Goal: Information Seeking & Learning: Compare options

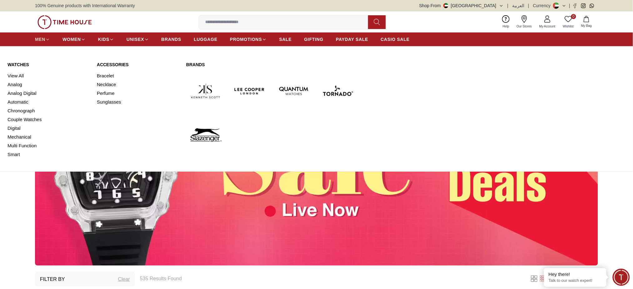
click at [41, 41] on span "MEN" at bounding box center [40, 39] width 10 height 6
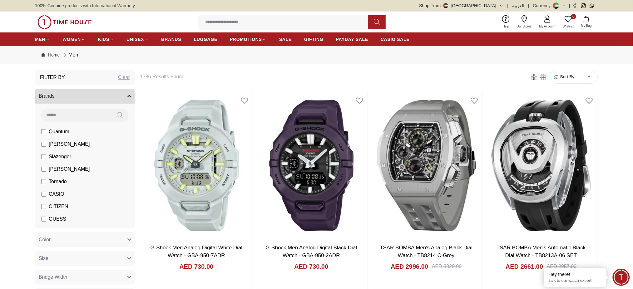
click at [575, 76] on span "Sort By:" at bounding box center [567, 77] width 17 height 6
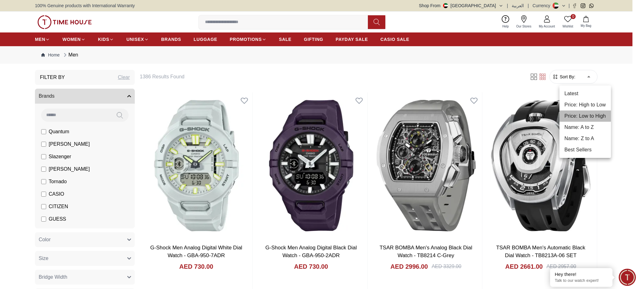
click at [579, 115] on li "Price: Low to High" at bounding box center [586, 116] width 52 height 11
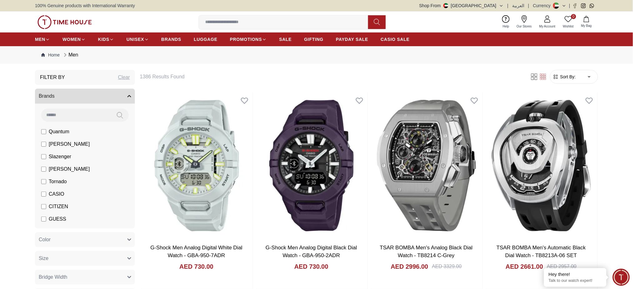
type input "*"
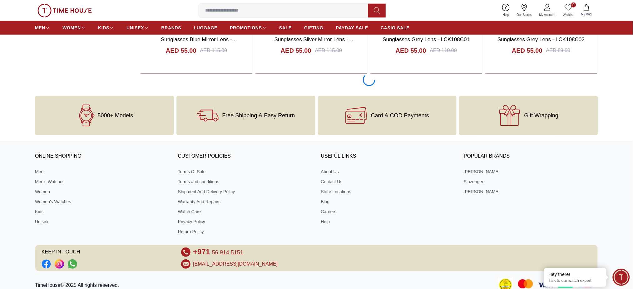
scroll to position [845, 0]
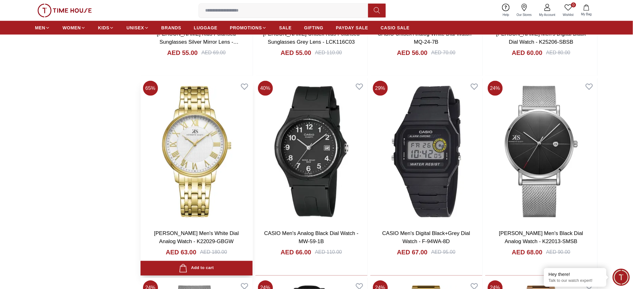
scroll to position [2010, 0]
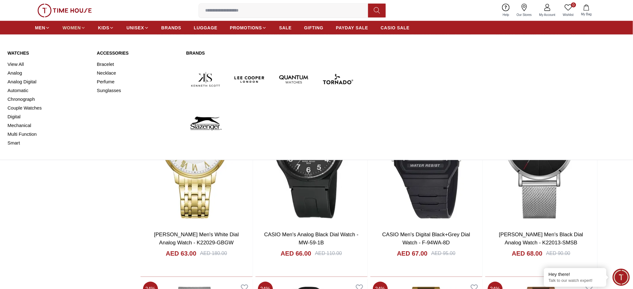
click at [75, 28] on span "WOMEN" at bounding box center [71, 28] width 18 height 6
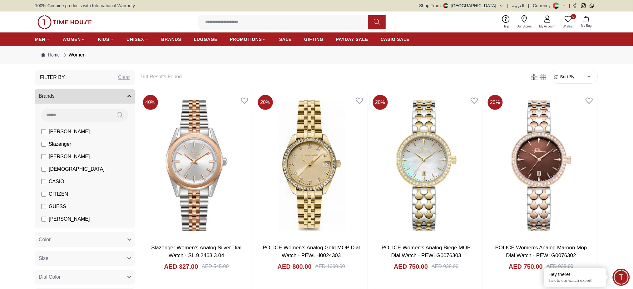
click at [565, 77] on span "Sort By:" at bounding box center [567, 77] width 17 height 6
click at [573, 76] on span "Sort By:" at bounding box center [567, 77] width 17 height 6
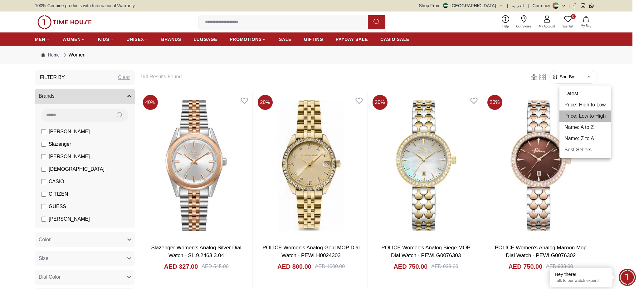
click at [584, 119] on li "Price: Low to High" at bounding box center [586, 116] width 52 height 11
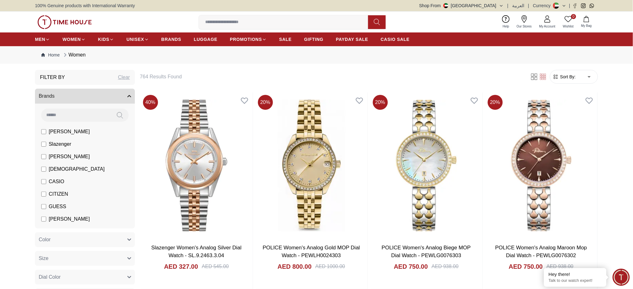
type input "*"
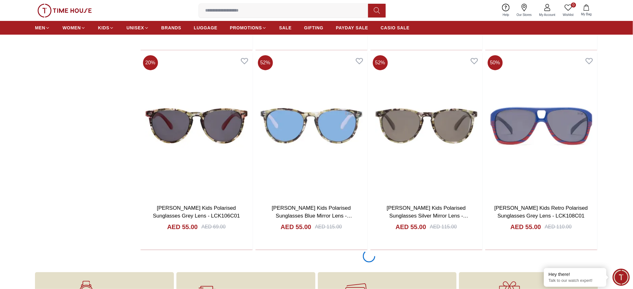
scroll to position [953, 0]
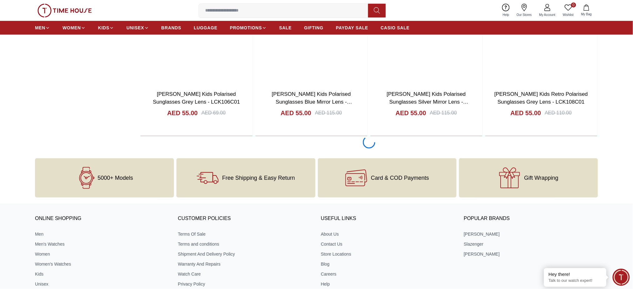
scroll to position [1053, 0]
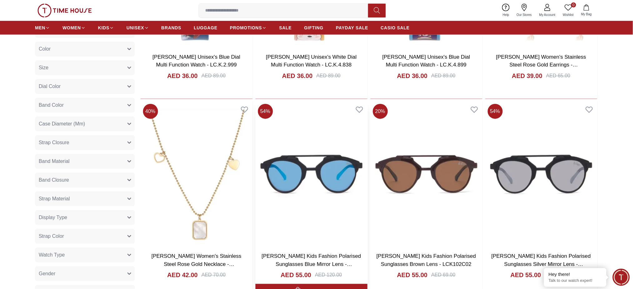
scroll to position [203, 0]
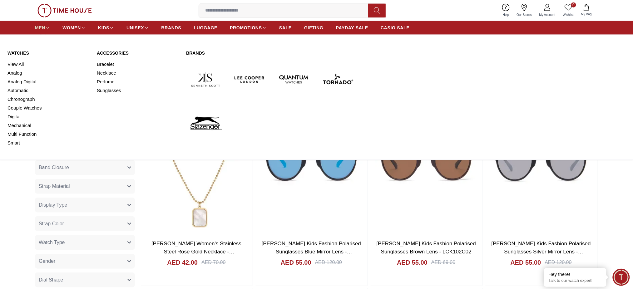
click at [42, 30] on span "MEN" at bounding box center [40, 28] width 10 height 6
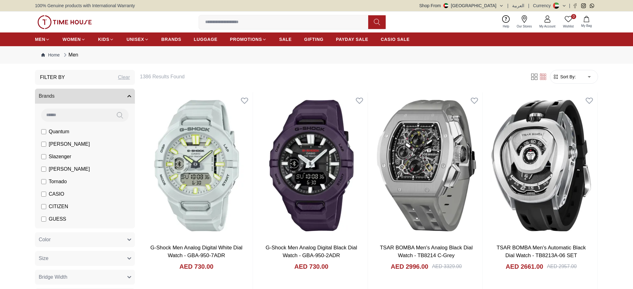
click at [562, 77] on span "Sort By:" at bounding box center [567, 77] width 17 height 6
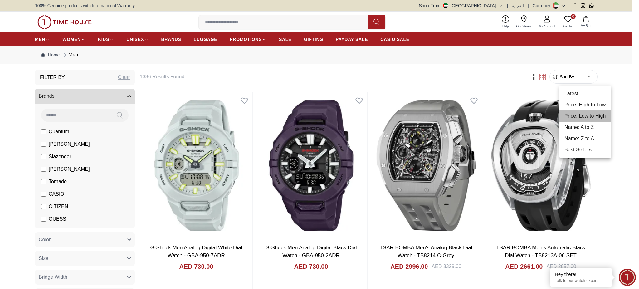
click at [587, 115] on li "Price: Low to High" at bounding box center [586, 116] width 52 height 11
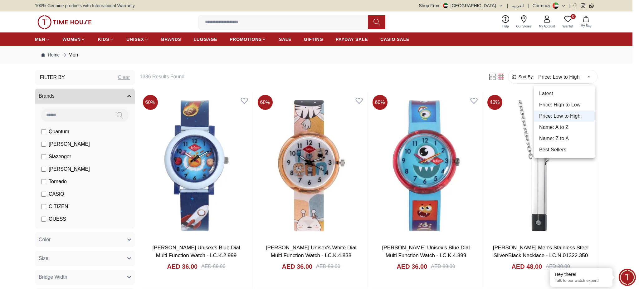
click at [561, 149] on li "Best Sellers" at bounding box center [565, 149] width 61 height 11
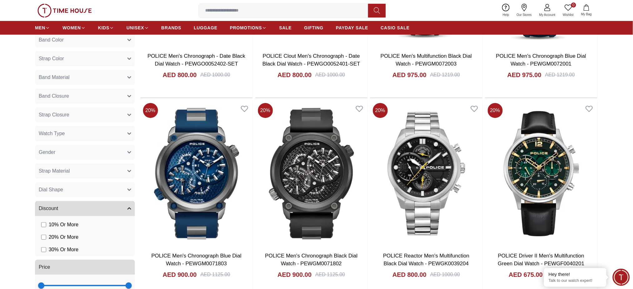
scroll to position [999, 0]
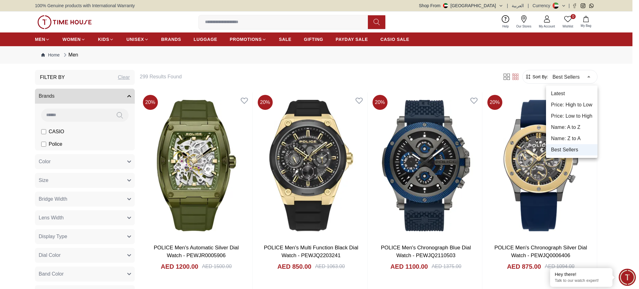
click at [570, 126] on li "Name: A to Z" at bounding box center [572, 127] width 52 height 11
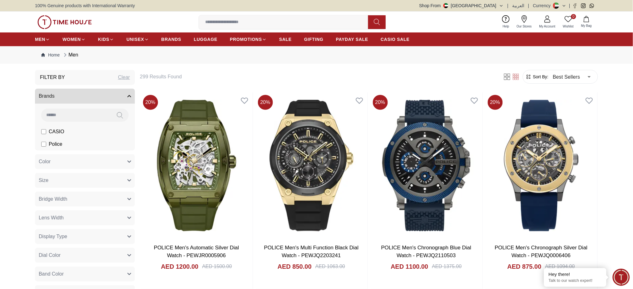
type input "*"
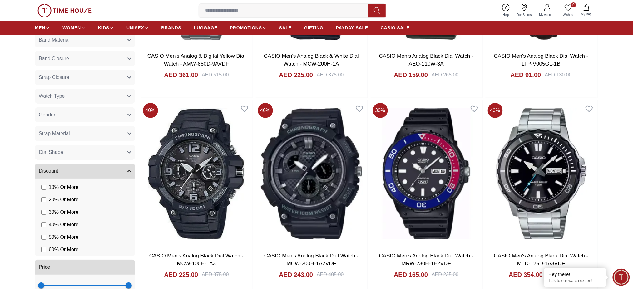
scroll to position [999, 0]
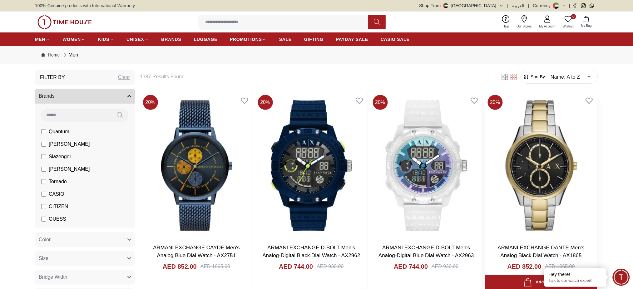
click at [516, 172] on img at bounding box center [541, 165] width 112 height 146
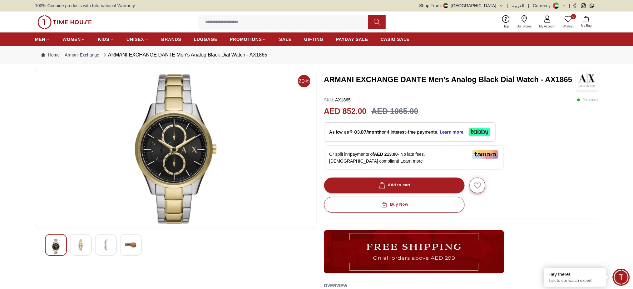
click at [86, 247] on img at bounding box center [80, 244] width 11 height 11
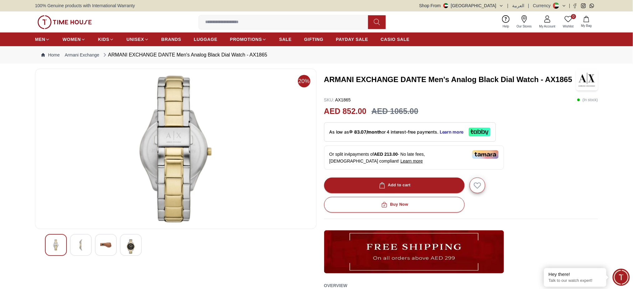
click at [94, 246] on div at bounding box center [176, 245] width 262 height 22
click at [106, 246] on img at bounding box center [105, 244] width 11 height 11
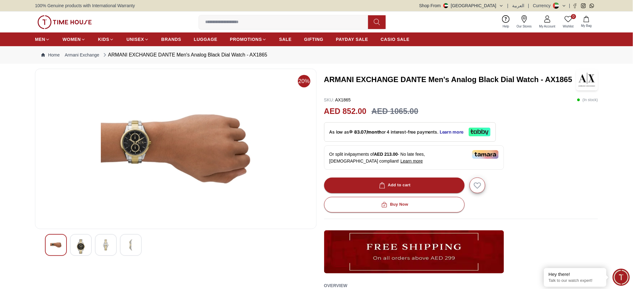
click at [130, 248] on img at bounding box center [130, 244] width 11 height 11
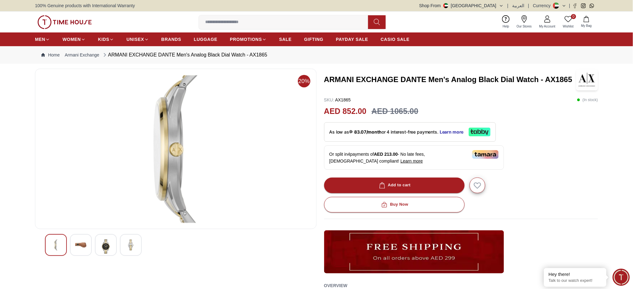
click at [108, 249] on img at bounding box center [105, 246] width 11 height 14
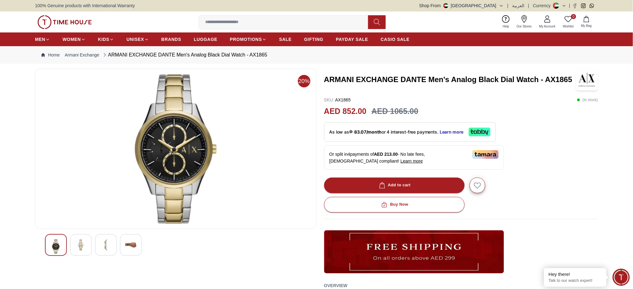
click at [86, 248] on img at bounding box center [80, 244] width 11 height 11
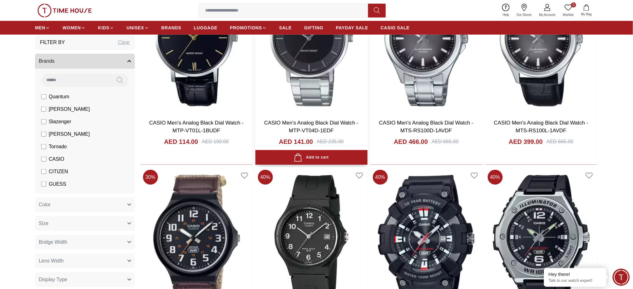
scroll to position [291, 0]
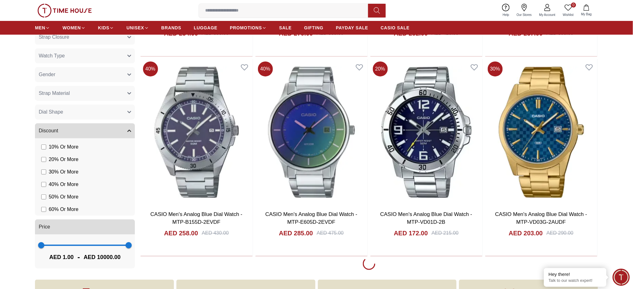
scroll to position [999, 0]
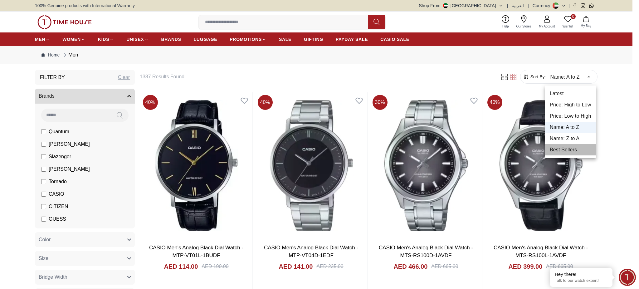
click at [557, 150] on li "Best Sellers" at bounding box center [571, 149] width 52 height 11
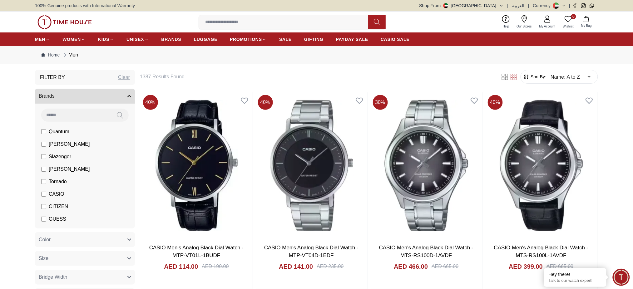
type input "*"
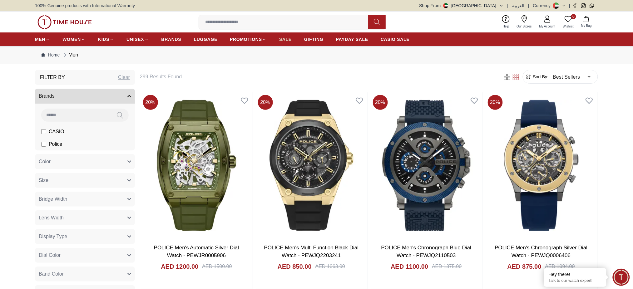
click at [286, 42] on span "SALE" at bounding box center [285, 39] width 12 height 6
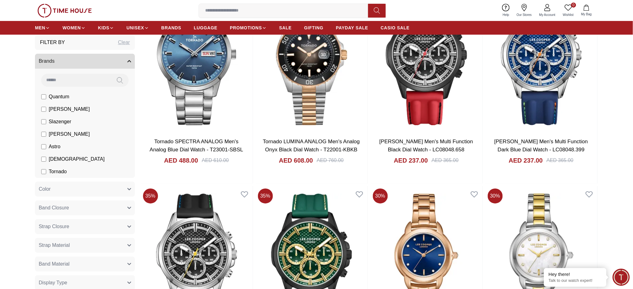
scroll to position [583, 0]
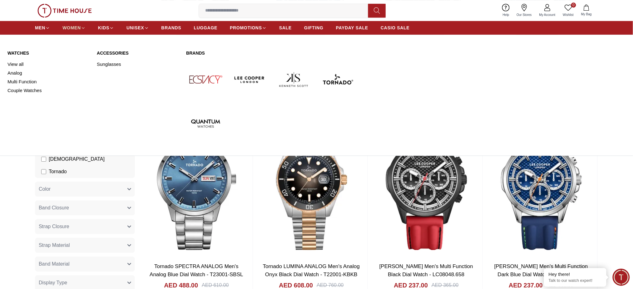
click at [72, 27] on span "WOMEN" at bounding box center [71, 28] width 18 height 6
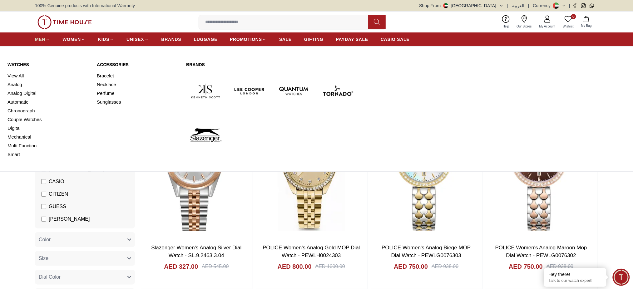
click at [36, 40] on span "MEN" at bounding box center [40, 39] width 10 height 6
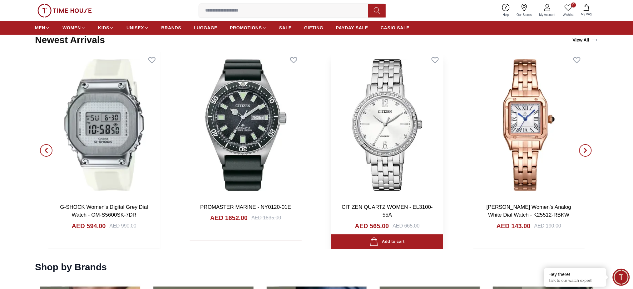
scroll to position [791, 0]
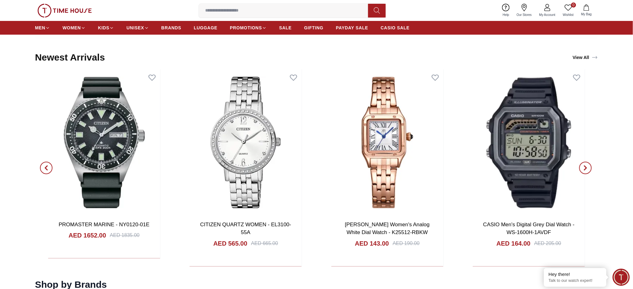
click at [585, 57] on link "View All" at bounding box center [585, 57] width 28 height 9
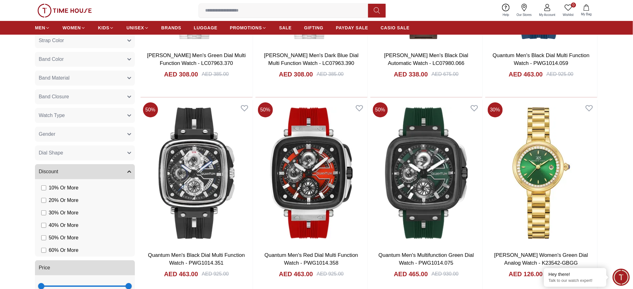
scroll to position [874, 0]
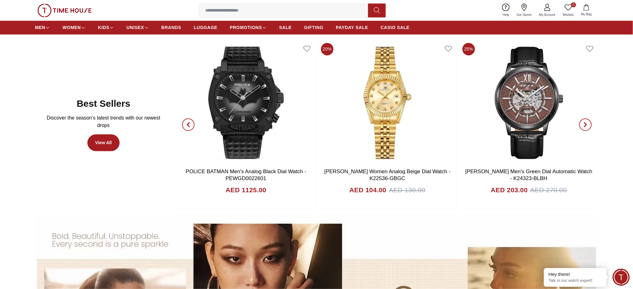
scroll to position [333, 0]
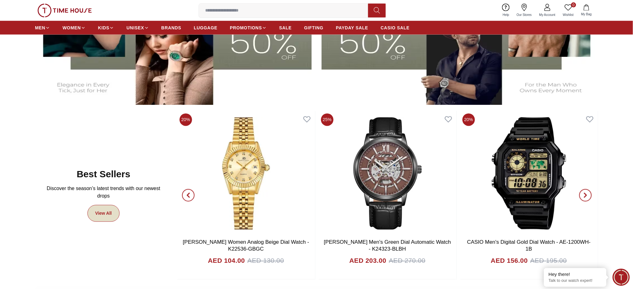
click at [107, 211] on link "View All" at bounding box center [103, 213] width 32 height 17
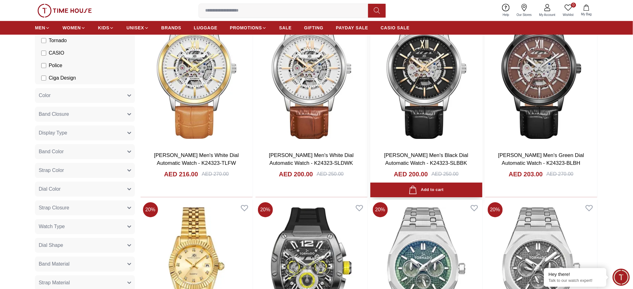
scroll to position [832, 0]
